Goal: Find specific page/section: Find specific page/section

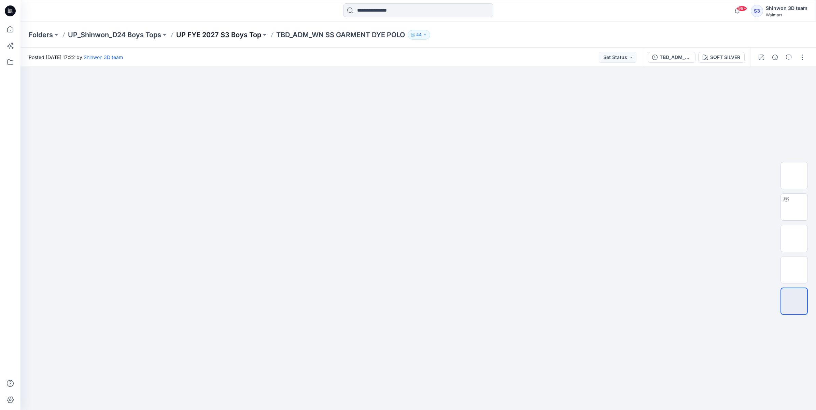
click at [196, 32] on p "UP FYE 2027 S3 Boys Top" at bounding box center [218, 35] width 85 height 10
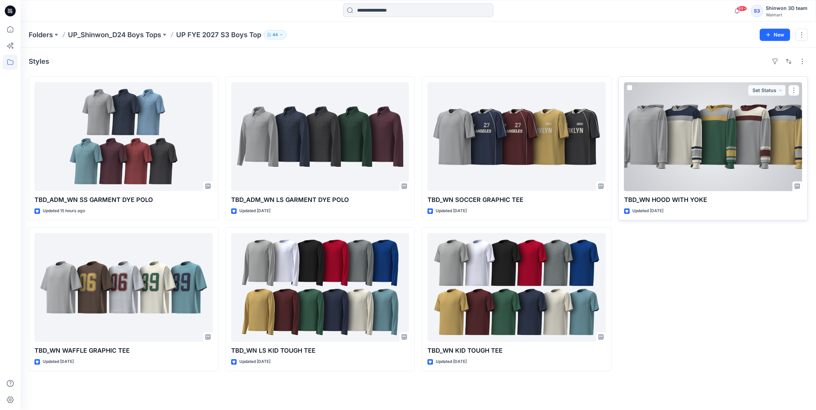
click at [685, 154] on div at bounding box center [713, 136] width 178 height 109
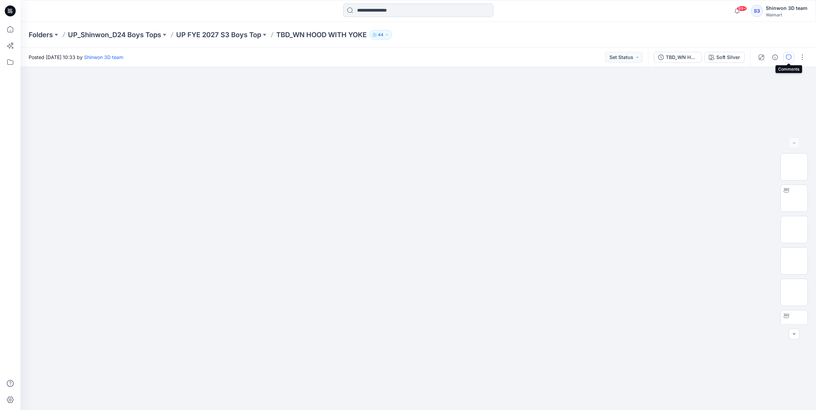
click at [789, 58] on icon "button" at bounding box center [788, 57] width 5 height 5
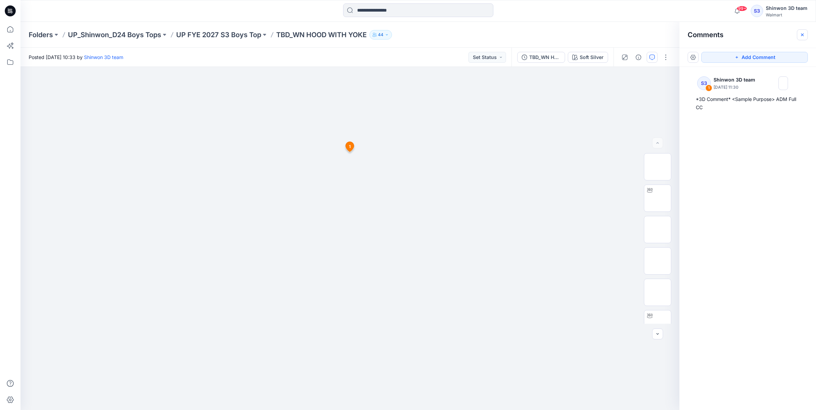
click at [807, 33] on button "button" at bounding box center [802, 34] width 11 height 11
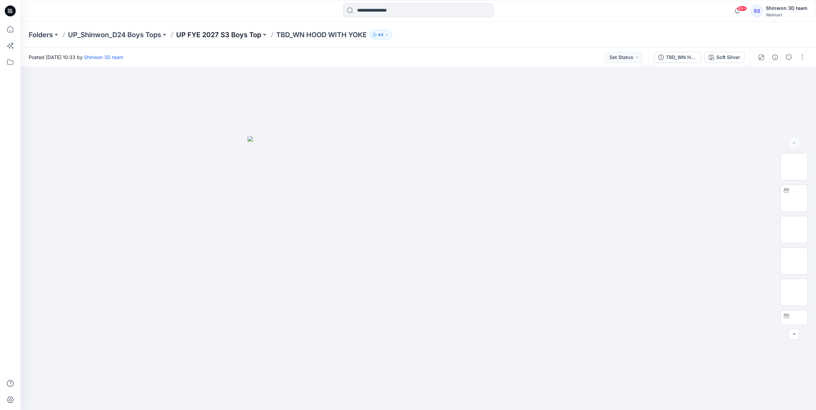
click at [229, 35] on p "UP FYE 2027 S3 Boys Top" at bounding box center [218, 35] width 85 height 10
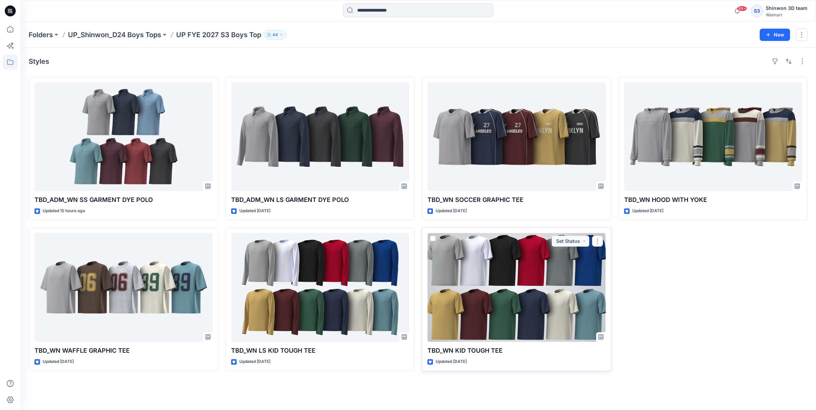
click at [454, 293] on div at bounding box center [516, 287] width 178 height 109
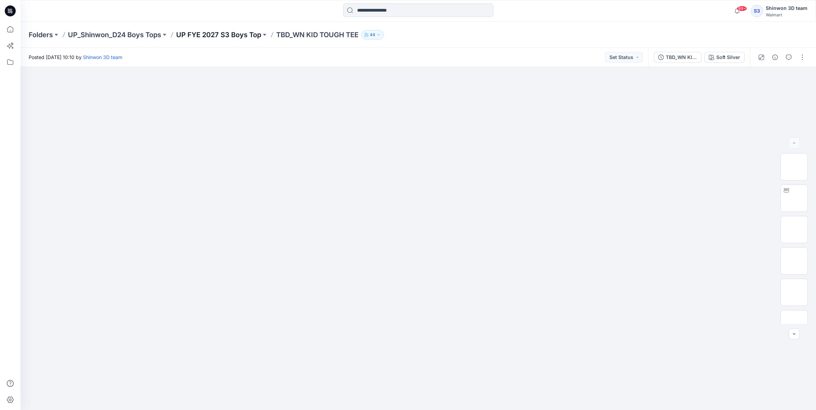
click at [233, 38] on p "UP FYE 2027 S3 Boys Top" at bounding box center [218, 35] width 85 height 10
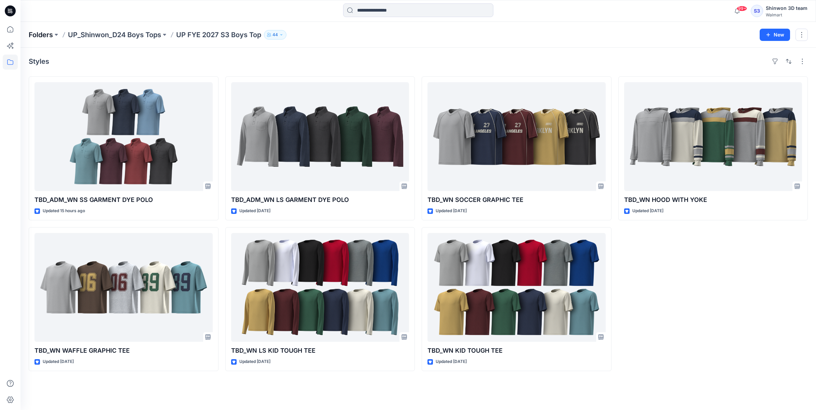
click at [40, 32] on p "Folders" at bounding box center [41, 35] width 24 height 10
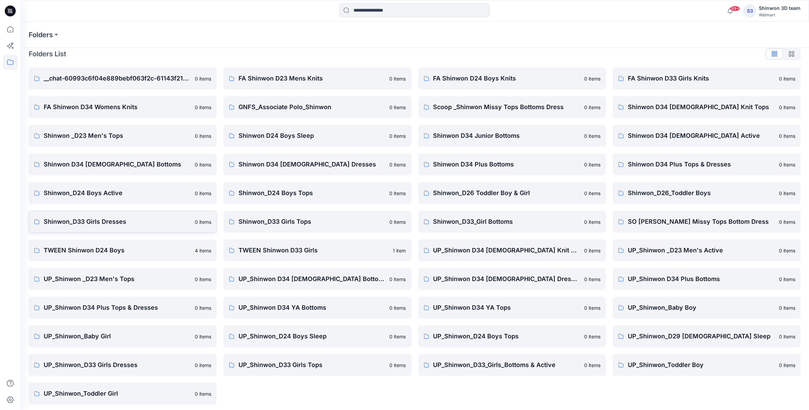
scroll to position [10, 0]
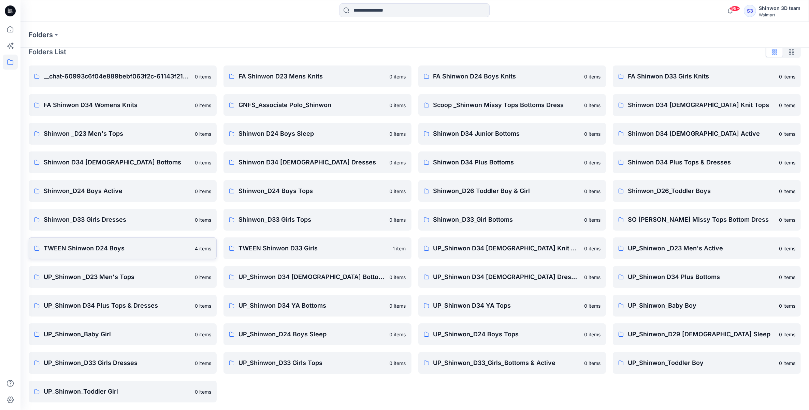
click at [108, 246] on p "TWEEN Shinwon D24 Boys" at bounding box center [117, 249] width 147 height 10
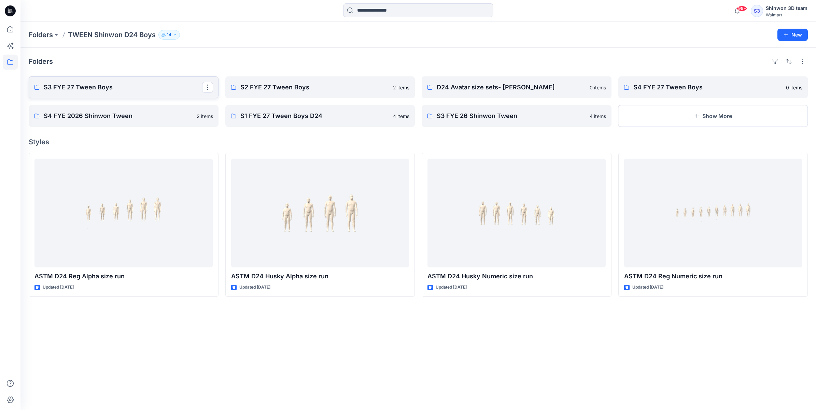
click at [109, 87] on p "S3 FYE 27 Tween Boys" at bounding box center [123, 88] width 158 height 10
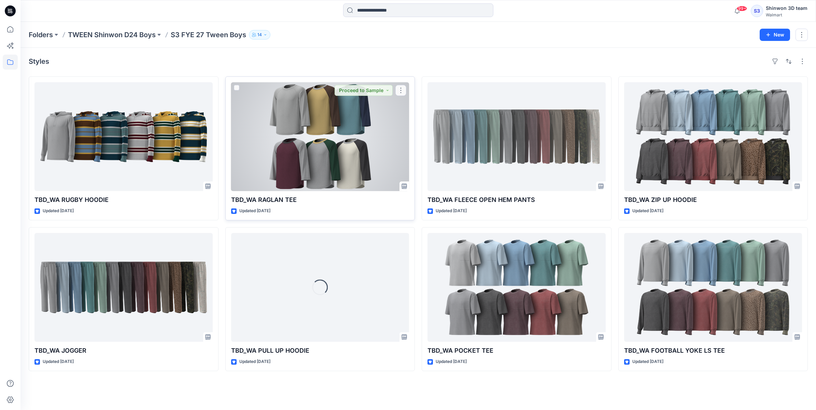
click at [329, 108] on div at bounding box center [320, 136] width 178 height 109
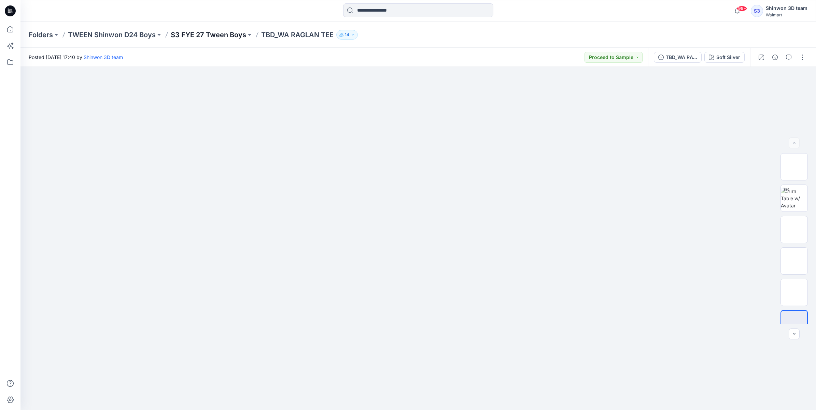
click at [219, 33] on p "S3 FYE 27 Tween Boys" at bounding box center [208, 35] width 75 height 10
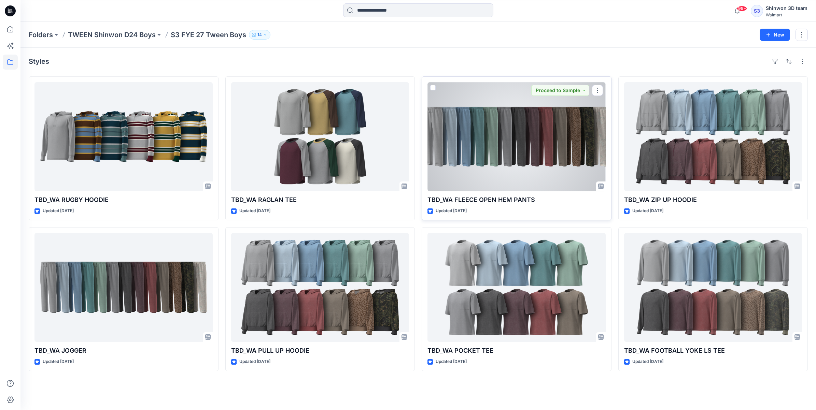
click at [498, 124] on div at bounding box center [516, 136] width 178 height 109
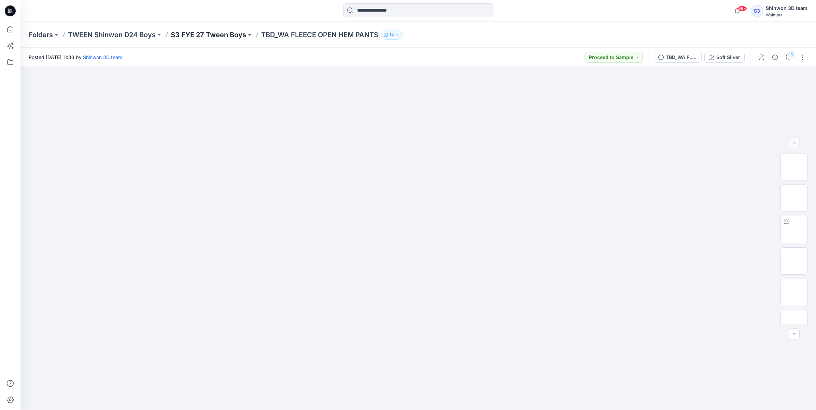
click at [214, 35] on p "S3 FYE 27 Tween Boys" at bounding box center [208, 35] width 75 height 10
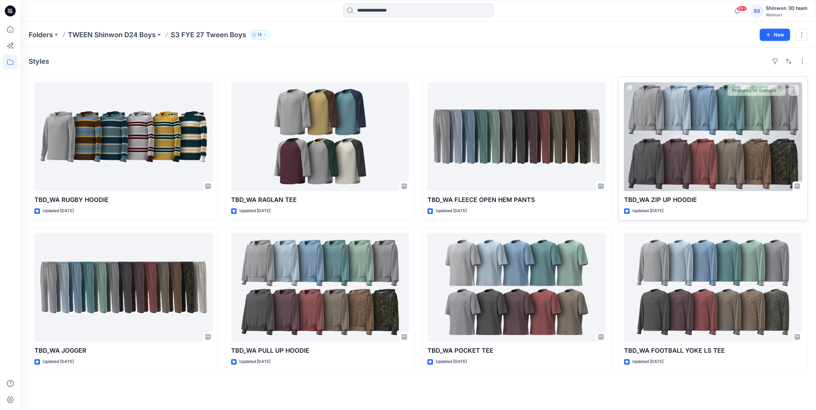
click at [656, 130] on div at bounding box center [713, 136] width 178 height 109
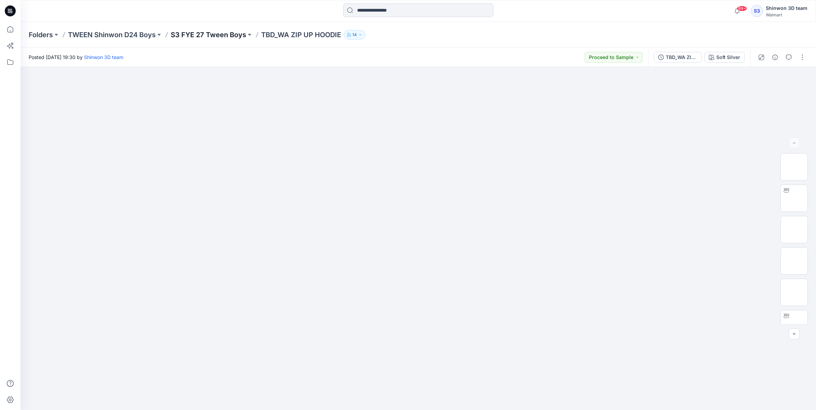
click at [197, 31] on p "S3 FYE 27 Tween Boys" at bounding box center [208, 35] width 75 height 10
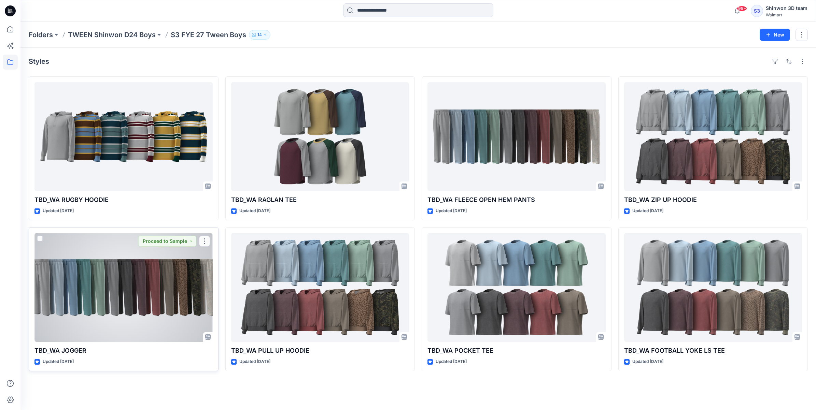
click at [163, 270] on div at bounding box center [123, 287] width 178 height 109
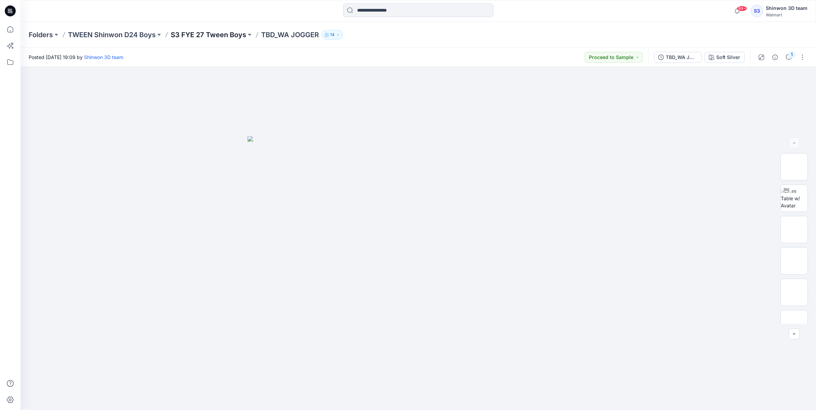
click at [225, 34] on p "S3 FYE 27 Tween Boys" at bounding box center [208, 35] width 75 height 10
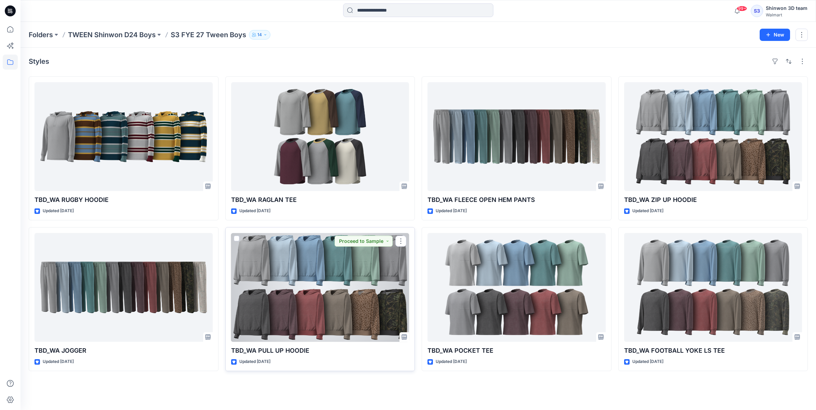
click at [372, 350] on p "TBD_WA PULL UP HOODIE" at bounding box center [320, 351] width 178 height 10
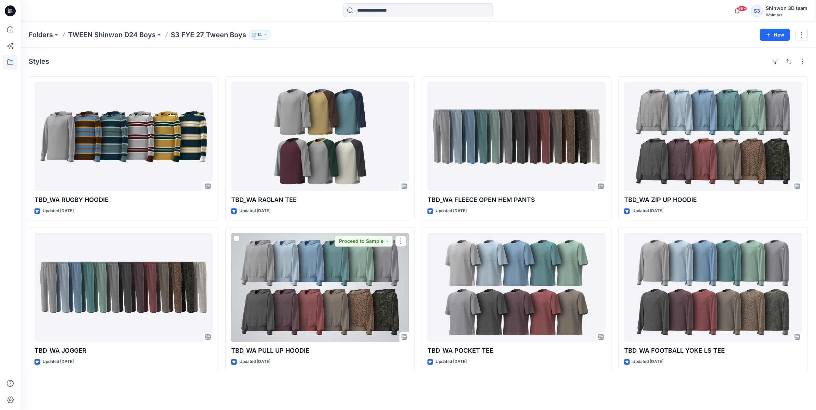
click at [358, 302] on div at bounding box center [320, 287] width 178 height 109
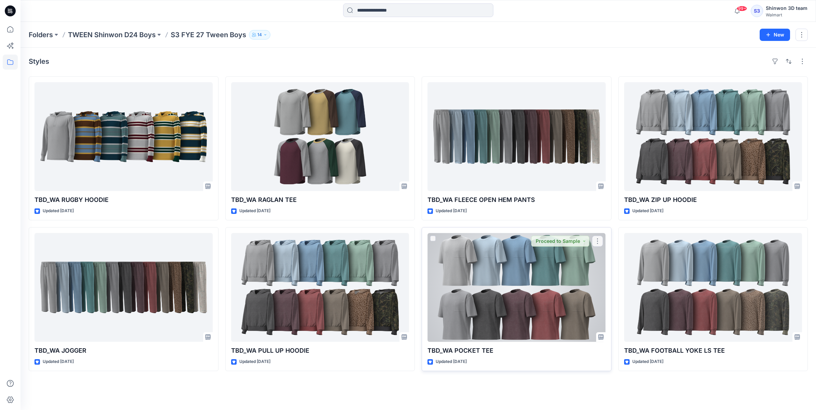
click at [505, 259] on div at bounding box center [516, 287] width 178 height 109
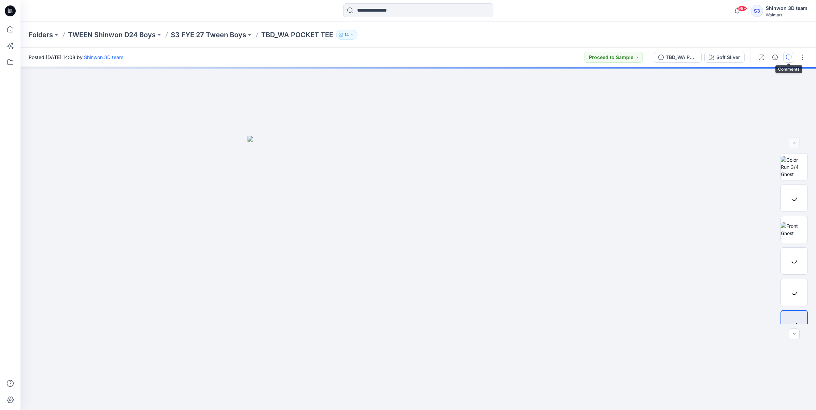
click at [790, 57] on icon "button" at bounding box center [788, 57] width 5 height 5
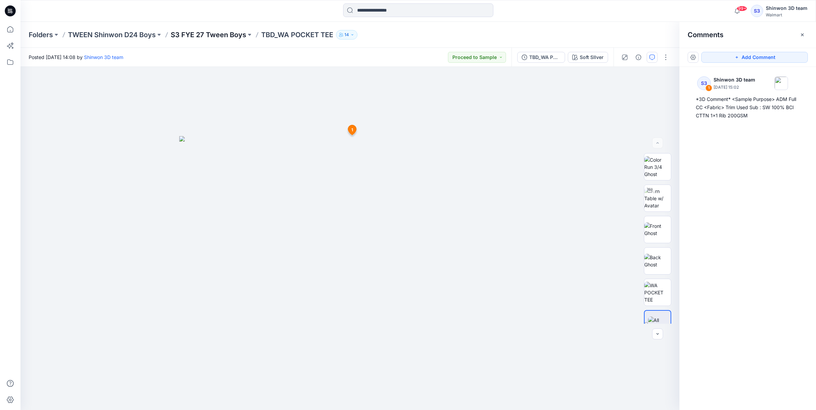
click at [180, 34] on p "S3 FYE 27 Tween Boys" at bounding box center [208, 35] width 75 height 10
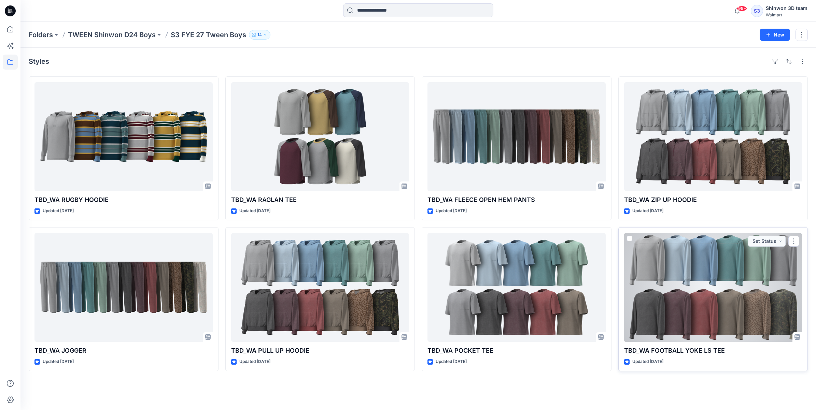
click at [697, 287] on div at bounding box center [713, 287] width 178 height 109
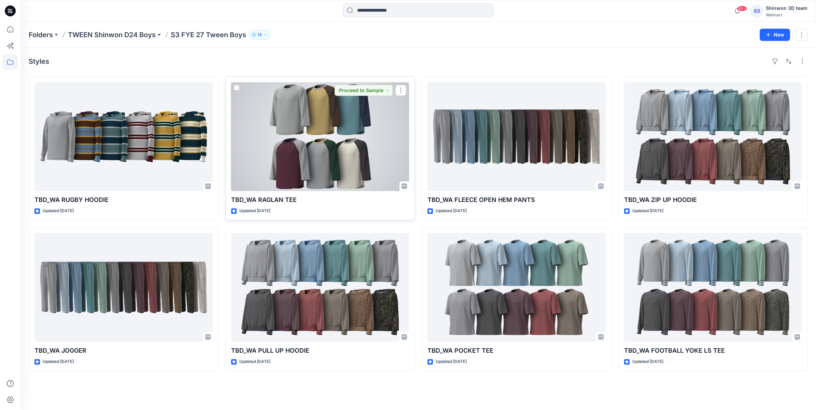
click at [274, 131] on div at bounding box center [320, 136] width 178 height 109
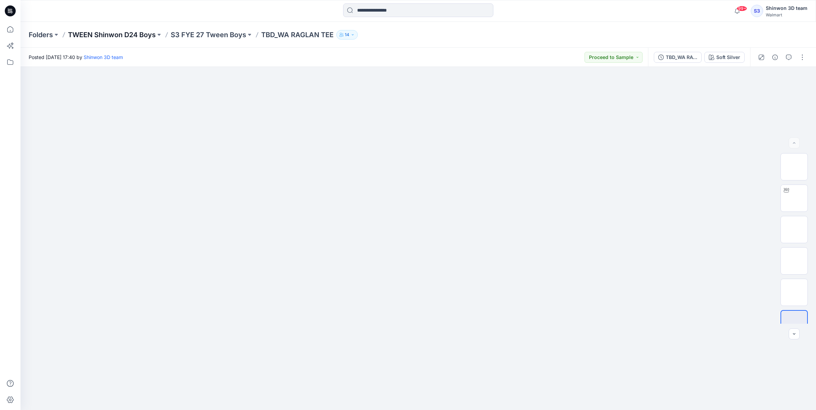
click at [127, 37] on p "TWEEN Shinwon D24 Boys" at bounding box center [112, 35] width 88 height 10
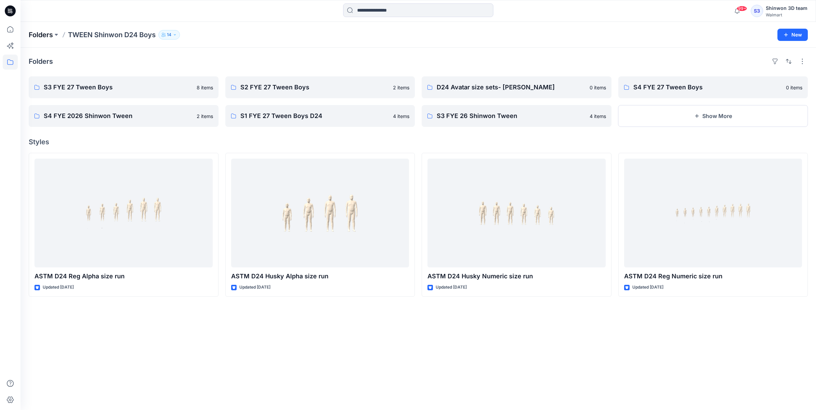
click at [47, 34] on p "Folders" at bounding box center [41, 35] width 24 height 10
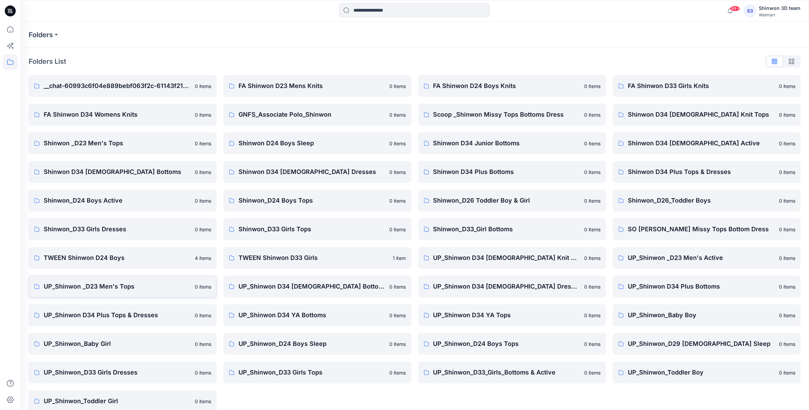
scroll to position [10, 0]
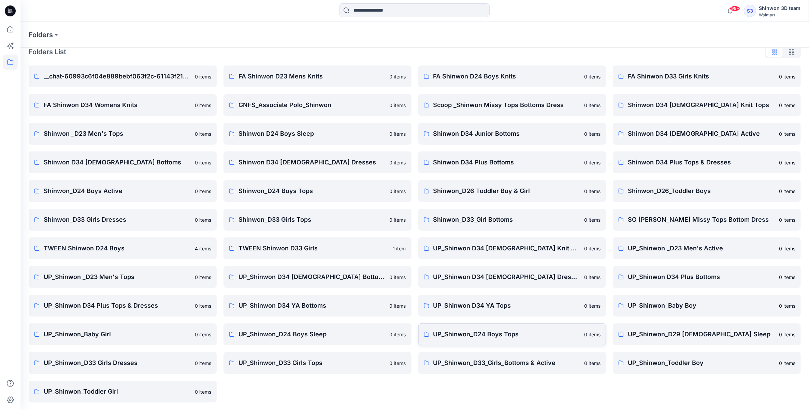
click at [496, 339] on link "UP_Shinwon_D24 Boys Tops 0 items" at bounding box center [513, 335] width 188 height 22
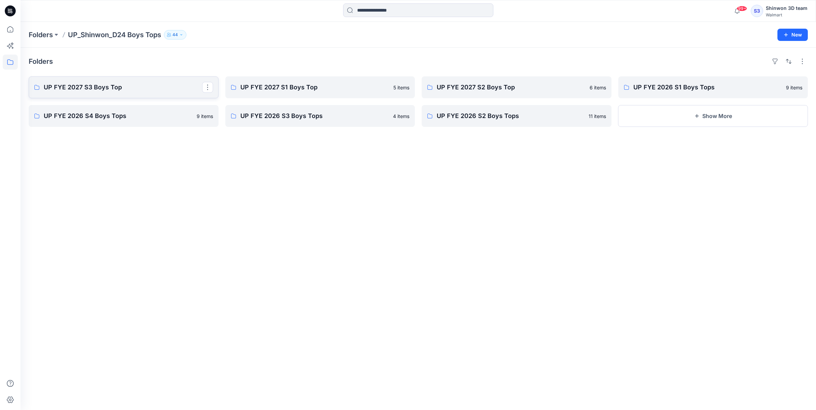
click at [128, 90] on p "UP FYE 2027 S3 Boys Top" at bounding box center [123, 88] width 158 height 10
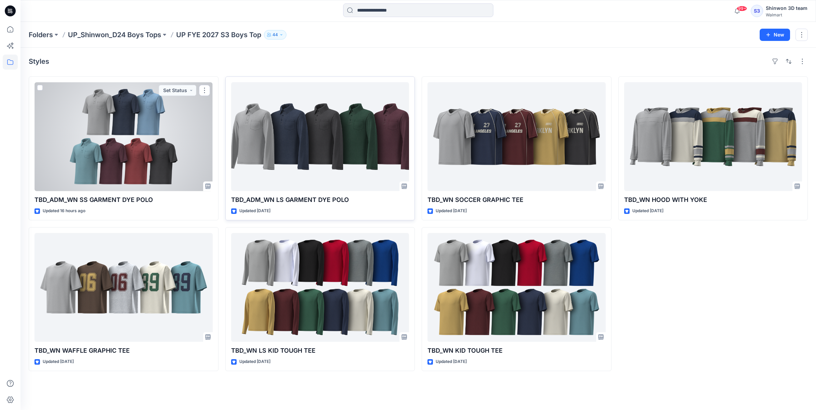
click at [355, 130] on div at bounding box center [320, 136] width 178 height 109
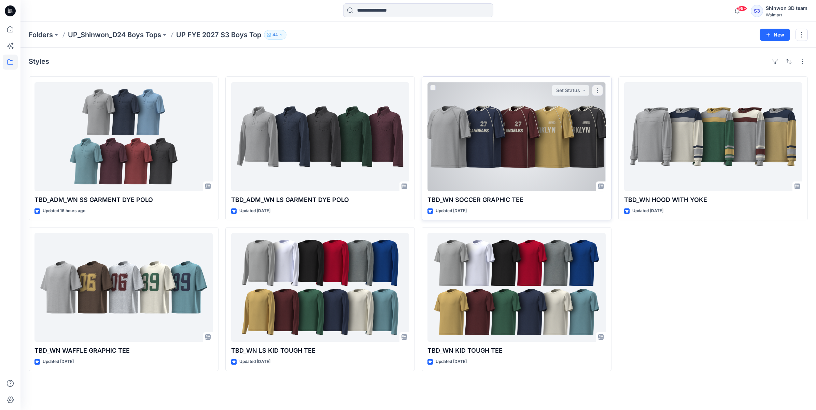
click at [557, 138] on div at bounding box center [516, 136] width 178 height 109
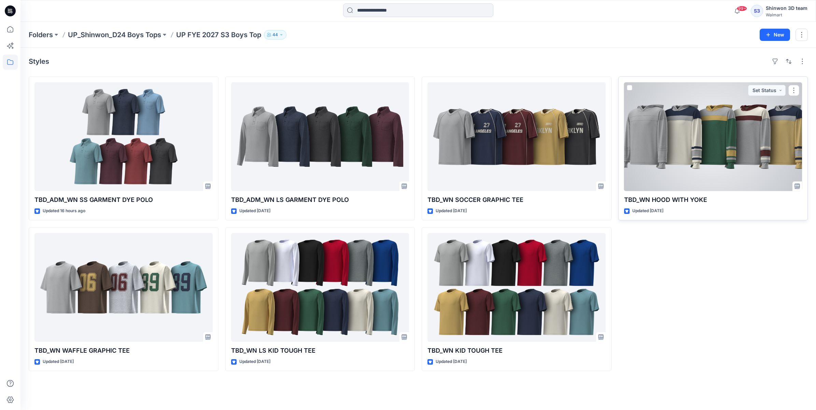
click at [735, 152] on div at bounding box center [713, 136] width 178 height 109
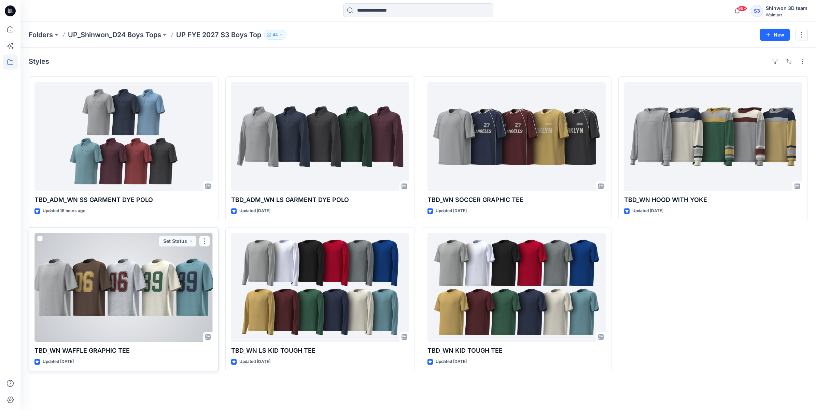
click at [162, 286] on div at bounding box center [123, 287] width 178 height 109
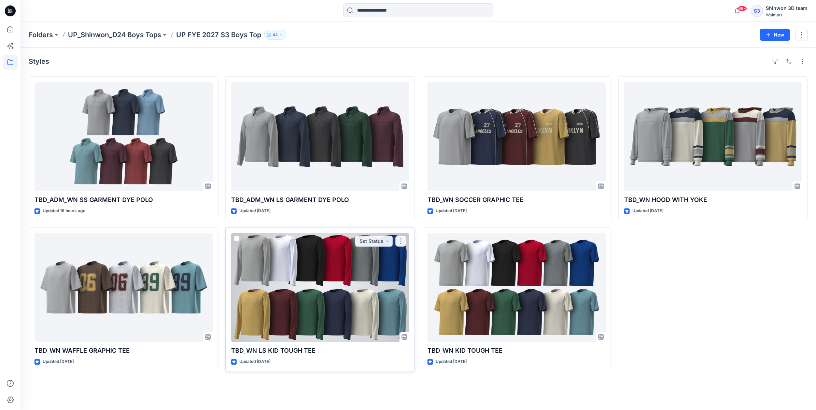
click at [278, 265] on div at bounding box center [320, 287] width 178 height 109
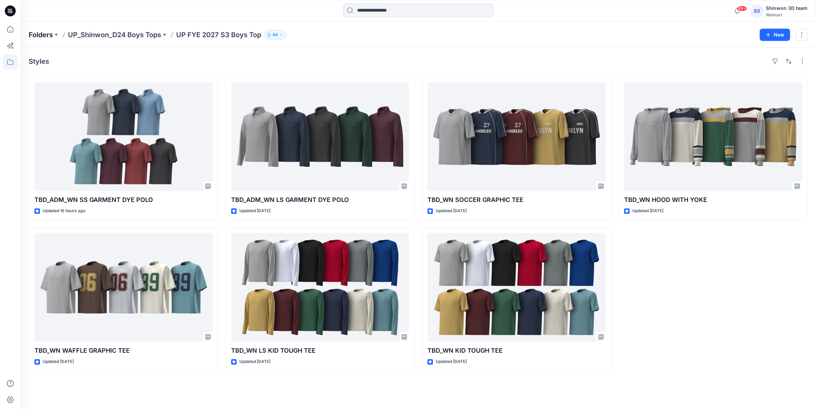
click at [46, 35] on p "Folders" at bounding box center [41, 35] width 24 height 10
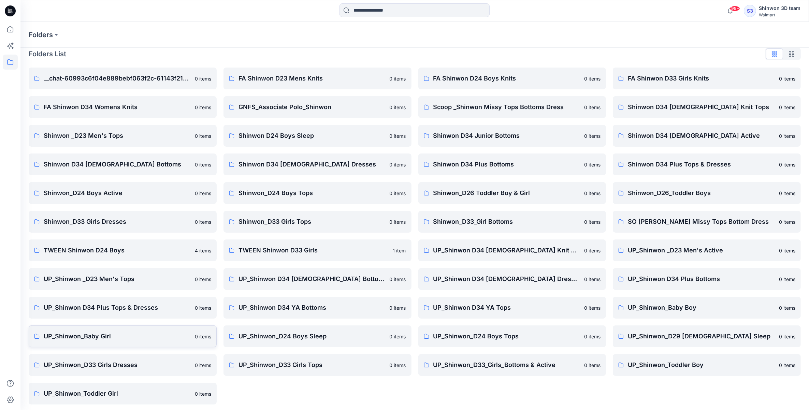
scroll to position [10, 0]
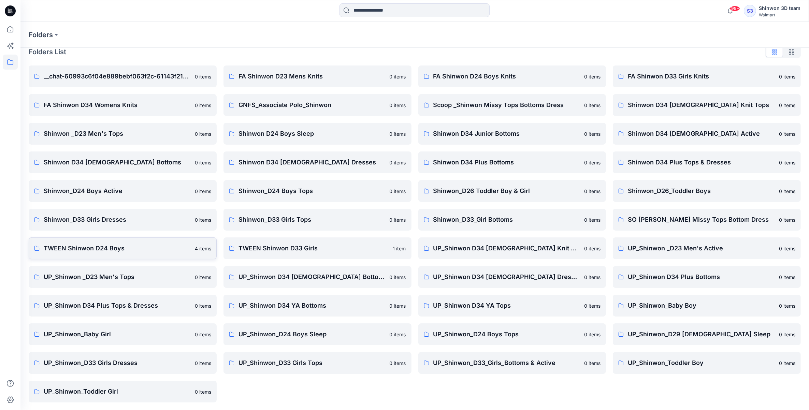
click at [83, 257] on link "TWEEN Shinwon D24 Boys 4 items" at bounding box center [123, 249] width 188 height 22
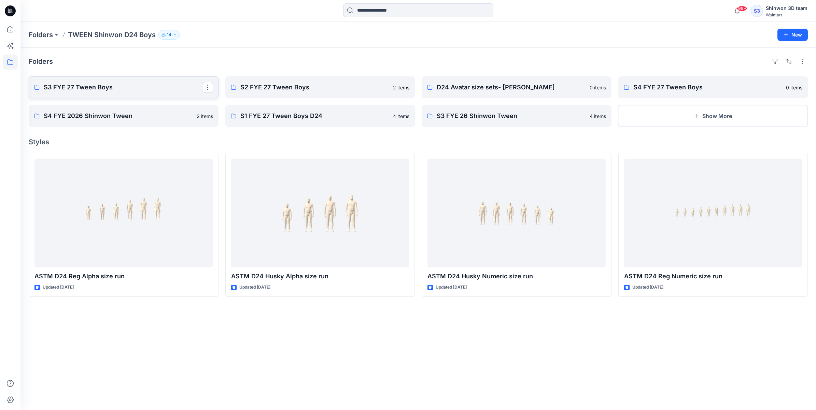
click at [98, 83] on p "S3 FYE 27 Tween Boys" at bounding box center [123, 88] width 158 height 10
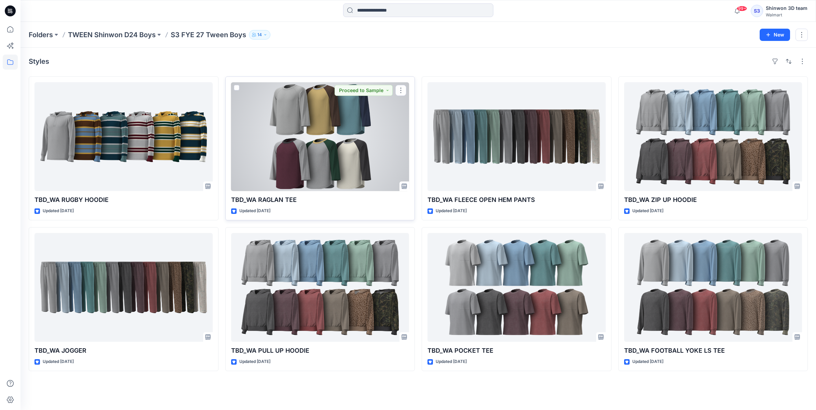
click at [314, 137] on div at bounding box center [320, 136] width 178 height 109
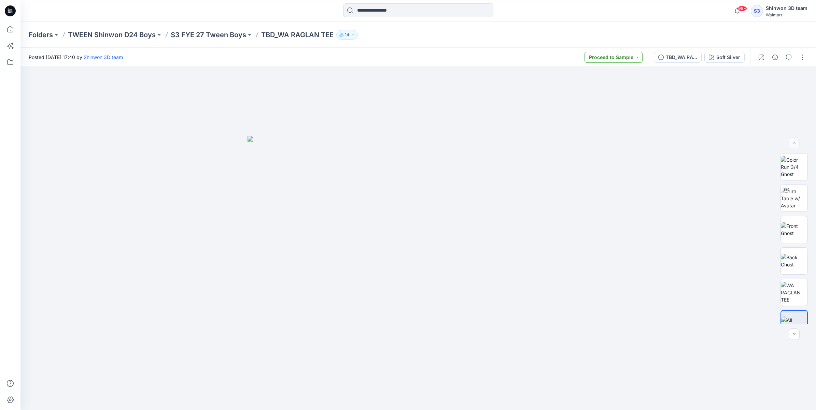
click at [638, 58] on button "Proceed to Sample" at bounding box center [613, 57] width 58 height 11
click at [108, 35] on p "TWEEN Shinwon D24 Boys" at bounding box center [112, 35] width 88 height 10
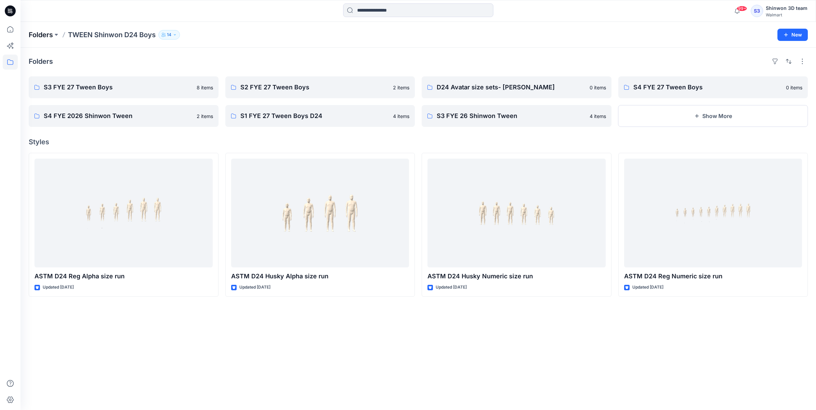
click at [39, 33] on p "Folders" at bounding box center [41, 35] width 24 height 10
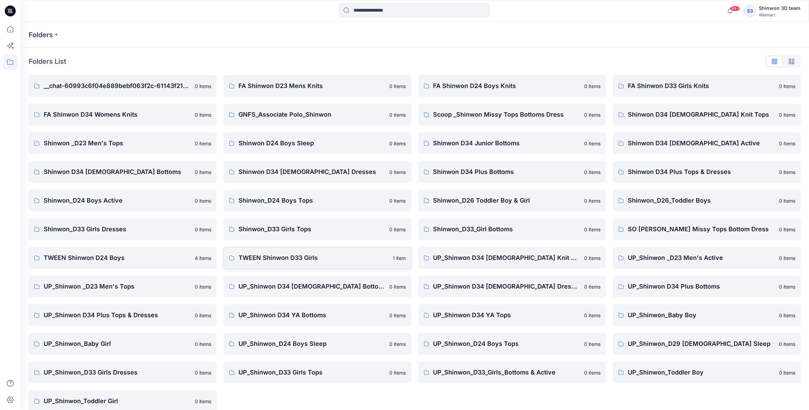
scroll to position [10, 0]
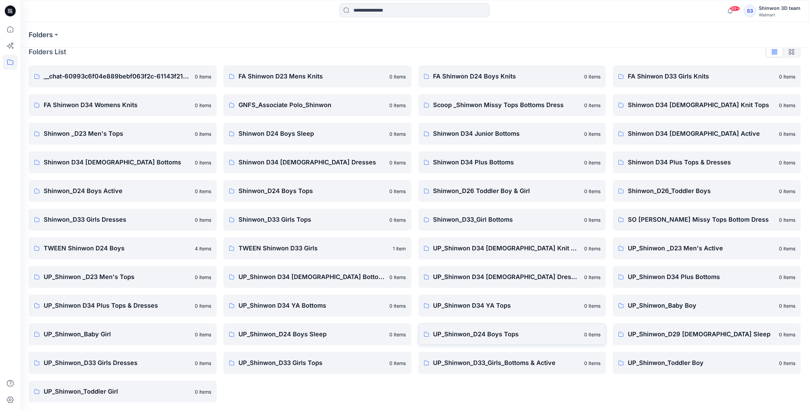
click at [481, 338] on p "UP_Shinwon_D24 Boys Tops" at bounding box center [507, 335] width 147 height 10
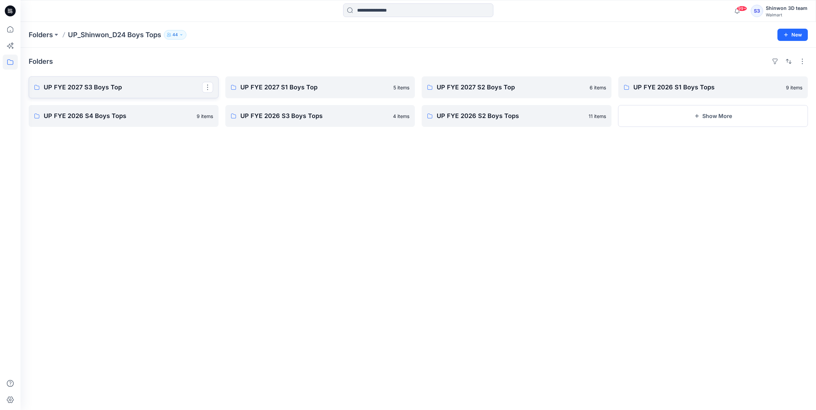
click at [134, 85] on p "UP FYE 2027 S3 Boys Top" at bounding box center [123, 88] width 158 height 10
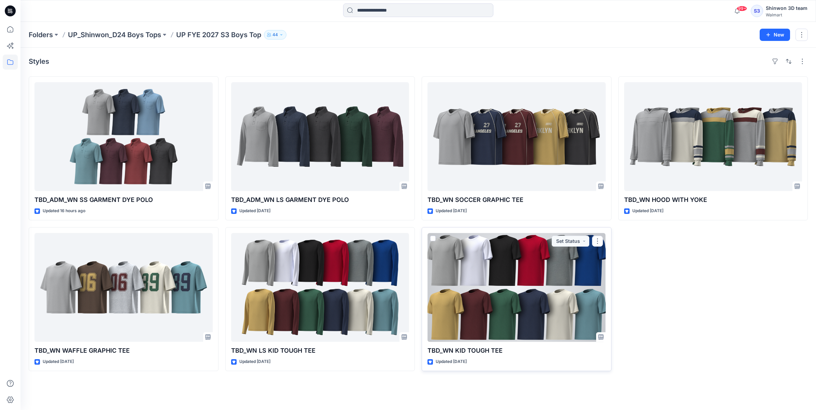
click at [522, 271] on div at bounding box center [516, 287] width 178 height 109
